Goal: Download file/media

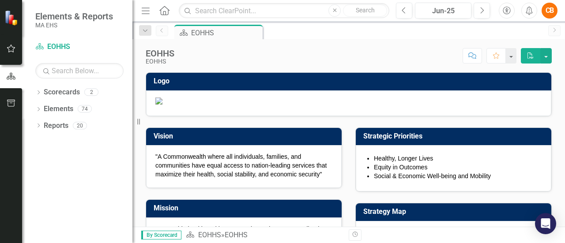
click at [41, 166] on div "Dropdown Scorecards 2 Dropdown EOHHS DDS Dropdown Elements 74 Dropdown Objectiv…" at bounding box center [77, 164] width 110 height 158
click at [550, 57] on button "button" at bounding box center [545, 55] width 11 height 15
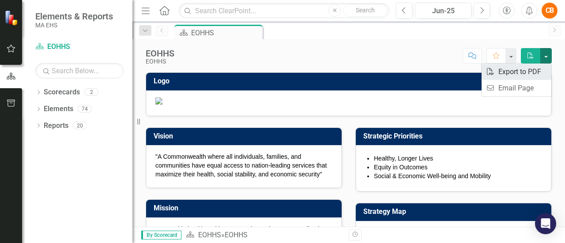
click at [536, 71] on link "PDF Export to PDF" at bounding box center [516, 72] width 70 height 16
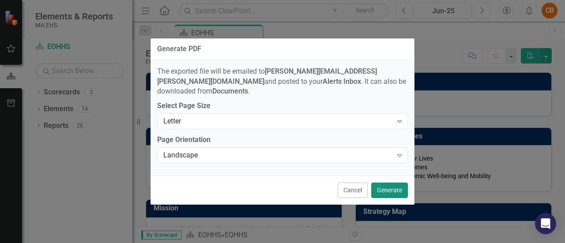
click at [383, 188] on button "Generate" at bounding box center [389, 190] width 37 height 15
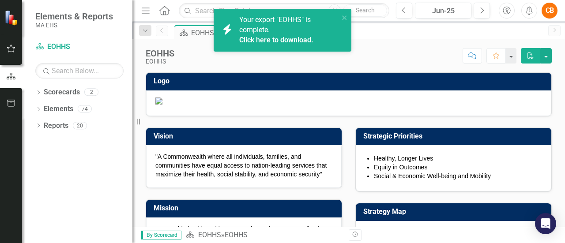
click at [272, 38] on link "Click here to download." at bounding box center [276, 40] width 74 height 8
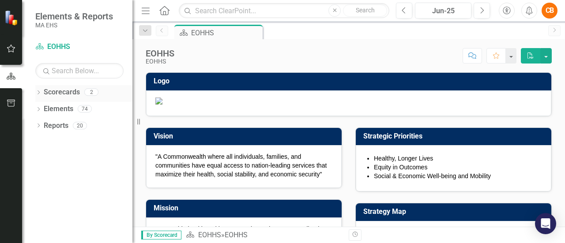
click at [37, 91] on icon "Dropdown" at bounding box center [38, 93] width 6 height 5
drag, startPoint x: 37, startPoint y: 91, endPoint x: 38, endPoint y: 111, distance: 19.4
click at [38, 111] on div "Dropdown Scorecards 2 Dropdown EOHHS DDS" at bounding box center [83, 102] width 97 height 34
click at [116, 113] on link "EOHHS" at bounding box center [91, 109] width 84 height 10
click at [47, 106] on div "Dropdown" at bounding box center [44, 109] width 9 height 8
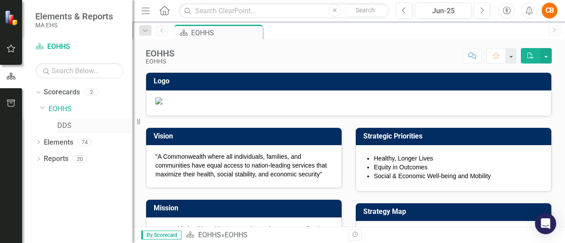
click at [70, 125] on link "DDS" at bounding box center [94, 126] width 75 height 10
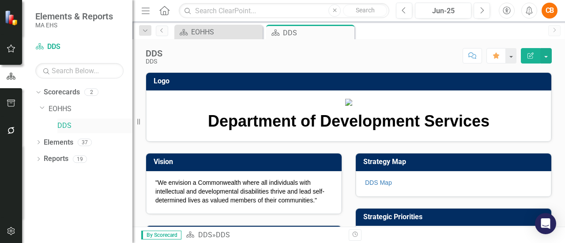
click at [67, 123] on link "DDS" at bounding box center [94, 126] width 75 height 10
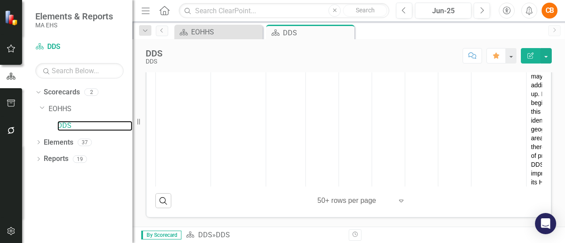
scroll to position [160, 0]
click at [547, 54] on button "button" at bounding box center [545, 55] width 11 height 15
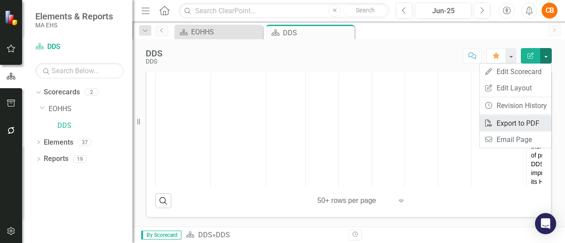
click at [508, 121] on link "PDF Export to PDF" at bounding box center [515, 123] width 71 height 16
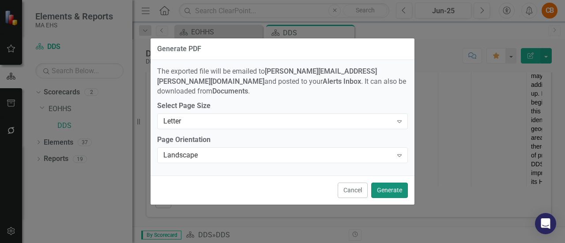
click at [387, 188] on button "Generate" at bounding box center [389, 190] width 37 height 15
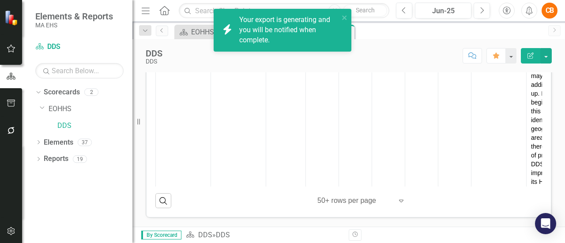
click at [307, 38] on div "Your export is generating and you will be notified when complete." at bounding box center [289, 30] width 100 height 30
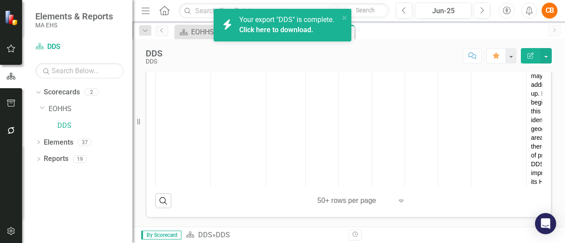
click at [291, 26] on link "Click here to download." at bounding box center [276, 30] width 74 height 8
